Goal: Transaction & Acquisition: Purchase product/service

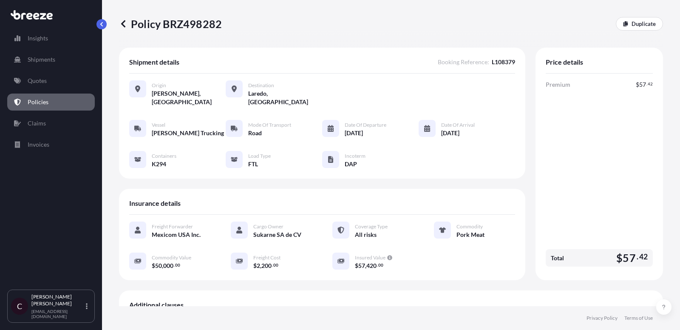
click at [48, 102] on link "Policies" at bounding box center [51, 101] width 88 height 17
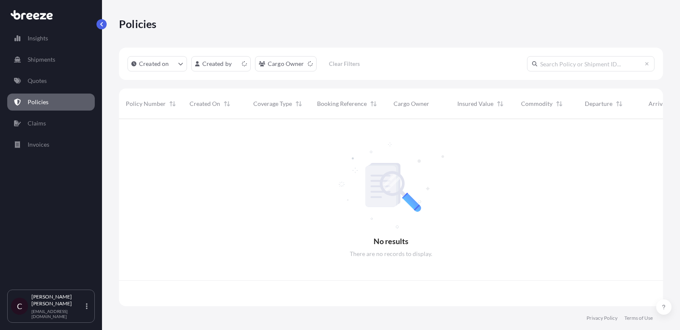
scroll to position [192, 544]
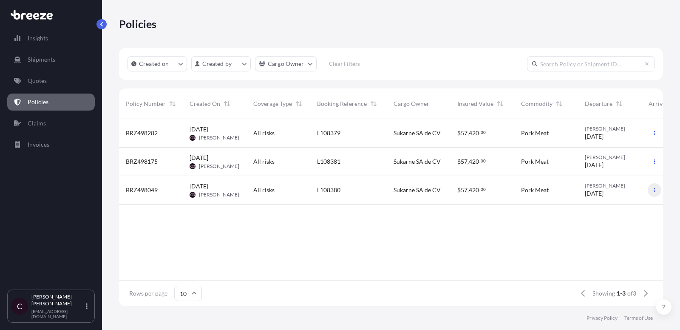
click at [654, 188] on icon "button" at bounding box center [654, 190] width 1 height 4
click at [614, 194] on p "Duplicate quote" at bounding box center [608, 191] width 42 height 8
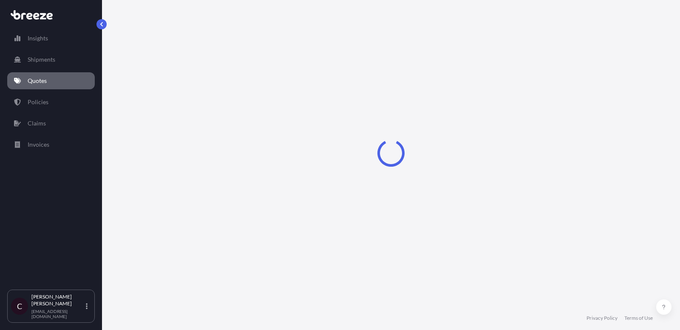
select select "Road"
select select "2"
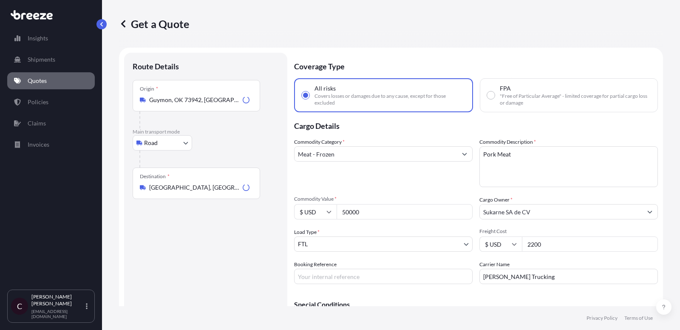
scroll to position [14, 0]
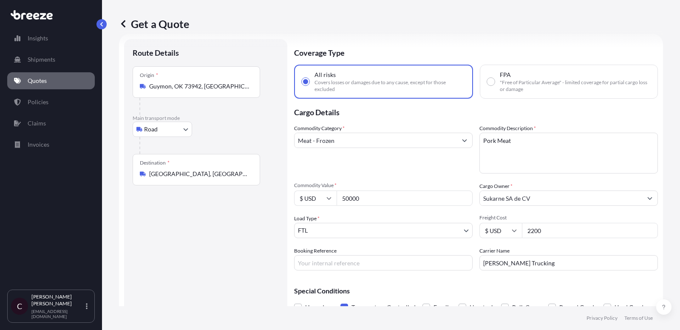
click at [367, 272] on div "Coverage Type All risks Covers losses or damages due to any cause, except for t…" at bounding box center [476, 184] width 364 height 291
click at [364, 268] on input "Booking Reference" at bounding box center [383, 262] width 178 height 15
paste input "L108382"
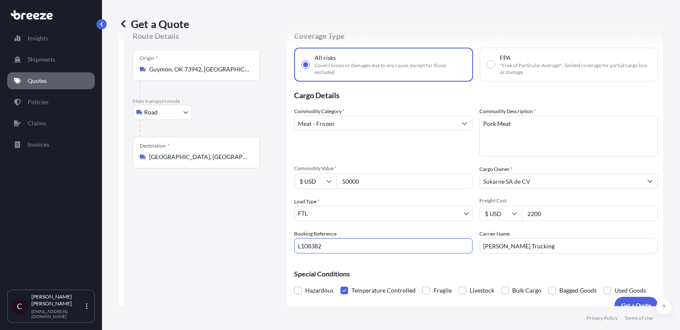
scroll to position [42, 0]
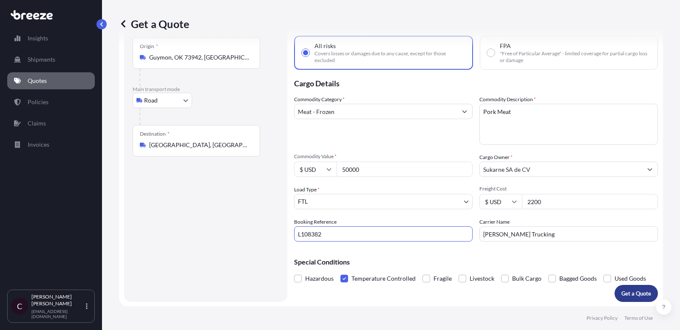
type input "L108382"
click at [635, 294] on p "Get a Quote" at bounding box center [636, 293] width 30 height 8
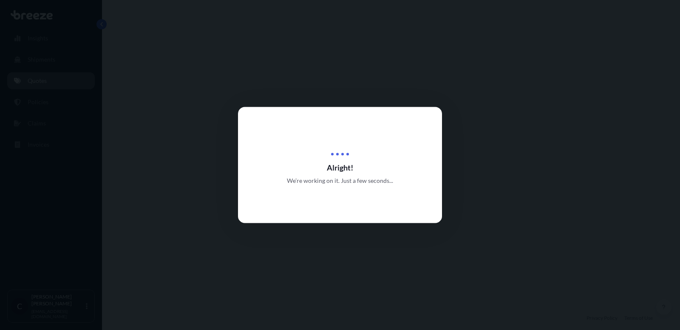
select select "Road"
select select "2"
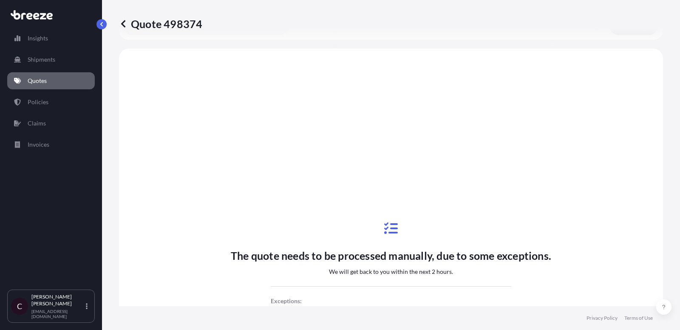
scroll to position [315, 0]
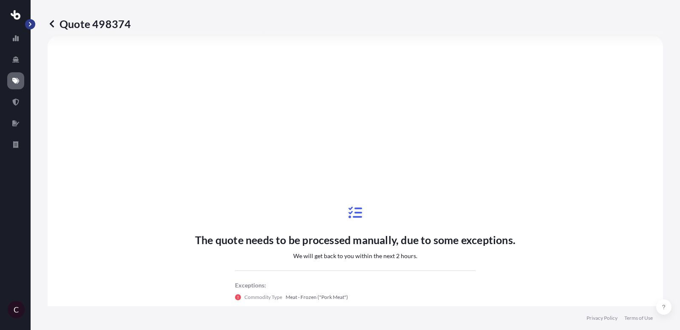
click at [34, 27] on button "button" at bounding box center [30, 24] width 10 height 10
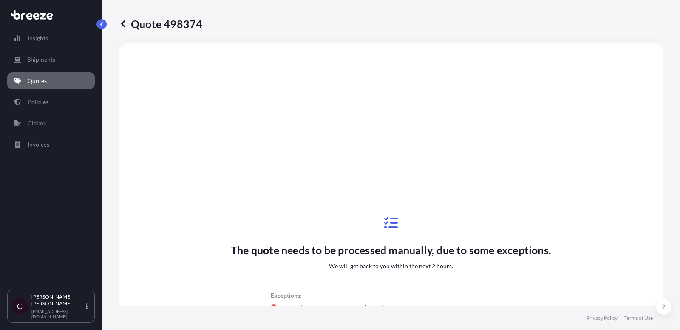
click at [42, 84] on p "Quotes" at bounding box center [37, 80] width 19 height 8
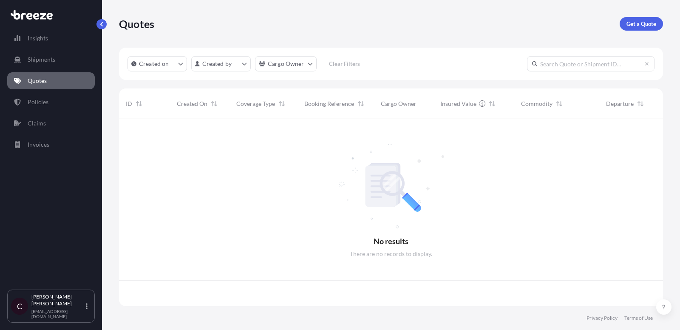
scroll to position [192, 544]
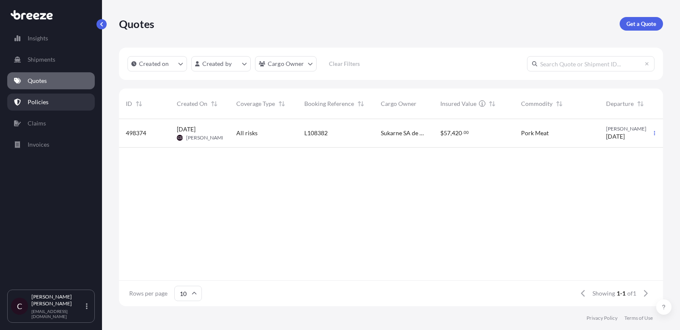
click at [67, 101] on link "Policies" at bounding box center [51, 101] width 88 height 17
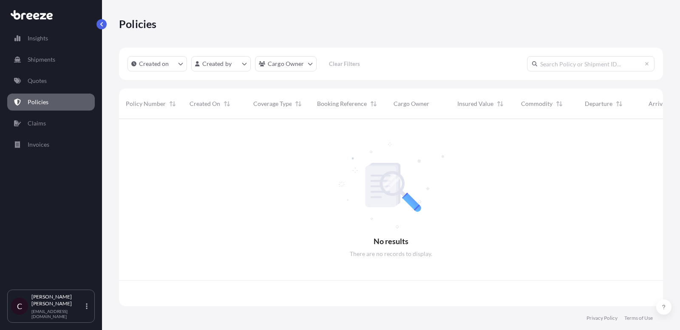
scroll to position [192, 544]
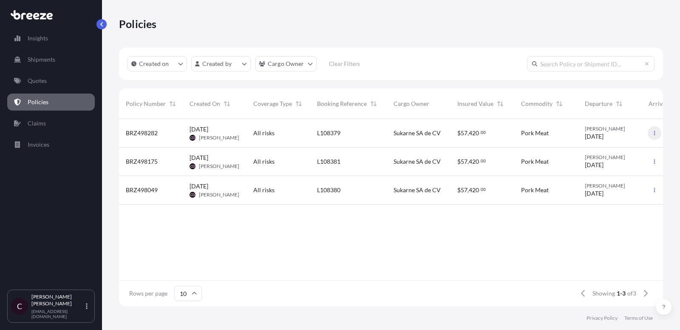
click at [653, 138] on button "button" at bounding box center [655, 133] width 14 height 14
click at [612, 133] on p "Duplicate quote" at bounding box center [608, 134] width 42 height 8
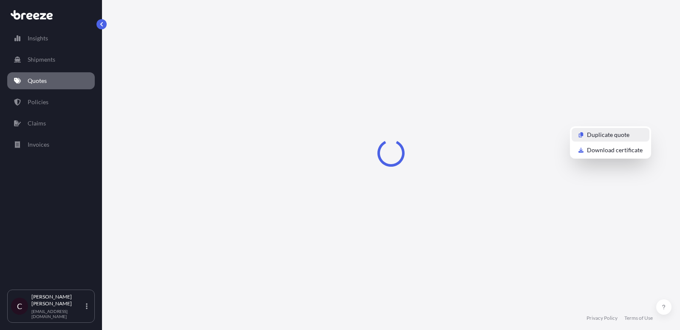
select select "Road"
select select "2"
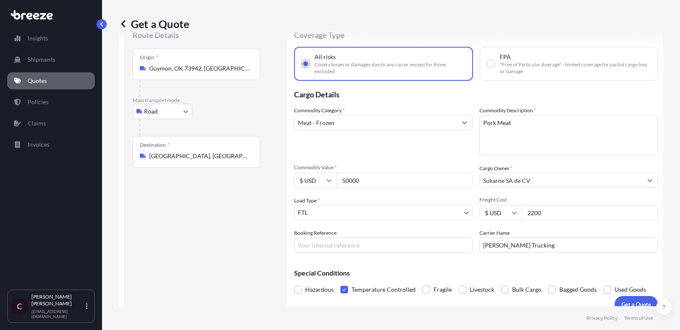
scroll to position [40, 0]
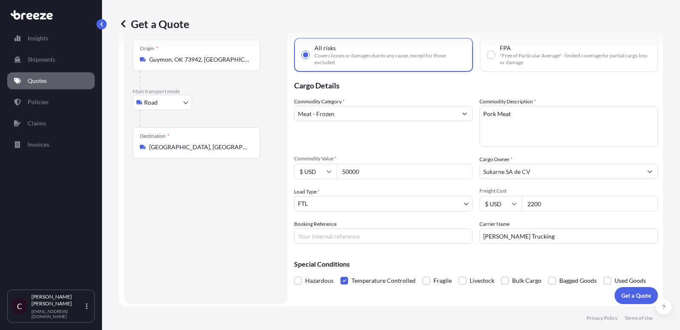
click at [401, 232] on input "Booking Reference" at bounding box center [383, 235] width 178 height 15
paste input "L108383"
type input "L108383"
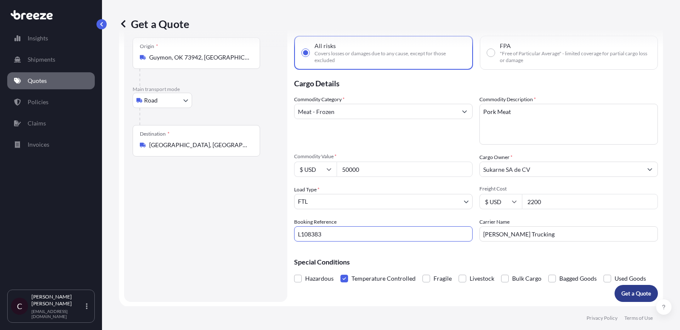
click at [643, 294] on p "Get a Quote" at bounding box center [636, 293] width 30 height 8
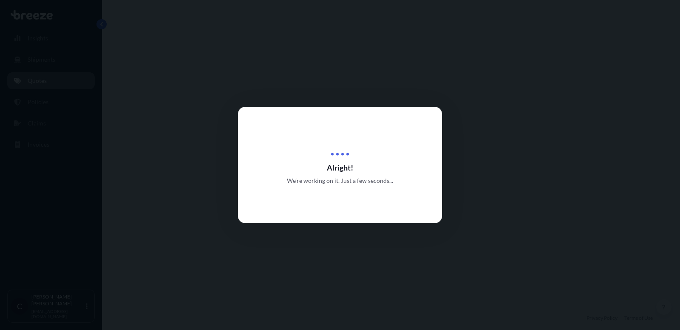
select select "Road"
select select "2"
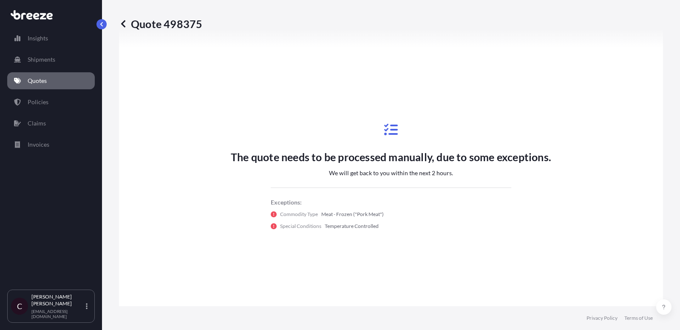
scroll to position [540, 0]
